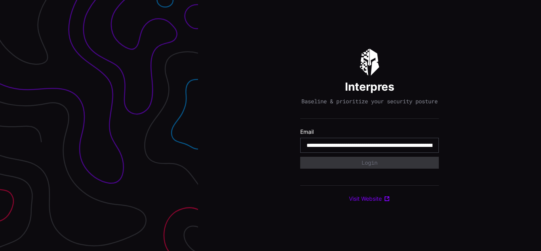
click at [369, 149] on input "**********" at bounding box center [369, 145] width 126 height 7
click at [270, 126] on div "Interpres Baseline & prioritize your security posture Email Login Visit Website" at bounding box center [369, 125] width 343 height 251
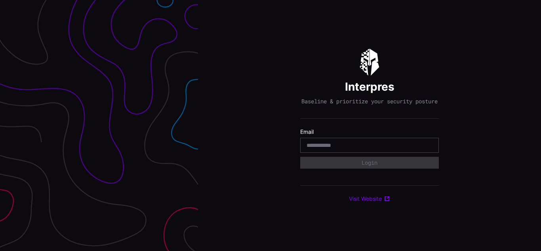
click at [270, 126] on div "Interpres Baseline & prioritize your security posture Email Login Visit Website" at bounding box center [369, 125] width 343 height 251
